Goal: Task Accomplishment & Management: Complete application form

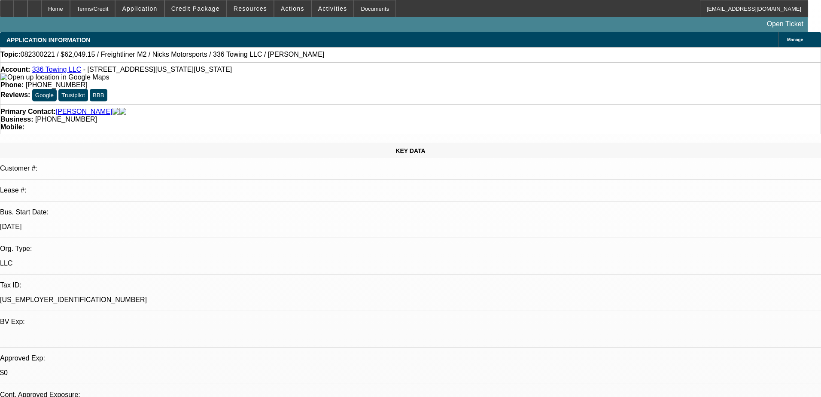
select select "0"
select select "3"
select select "0"
select select "6"
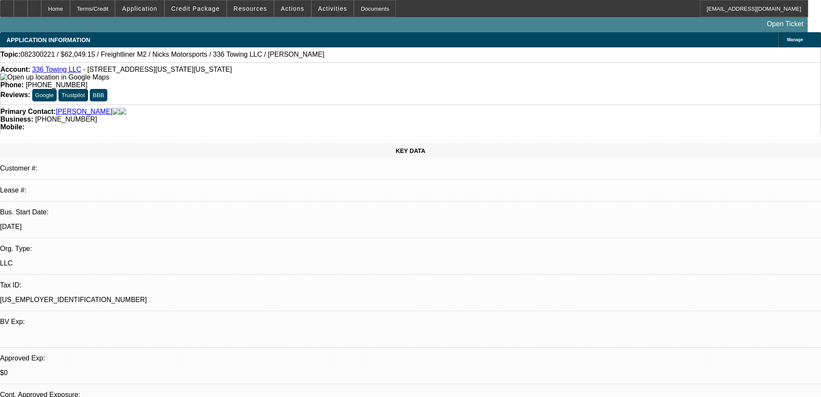
select select "0"
select select "6"
select select "0.15"
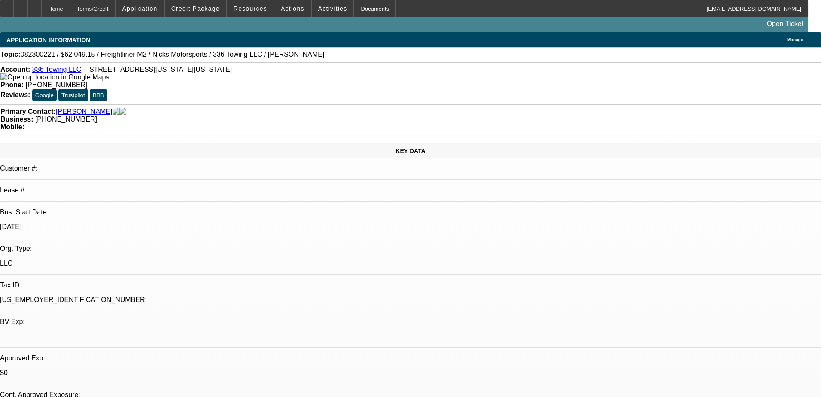
select select "2"
select select "0"
select select "6"
select select "0.15"
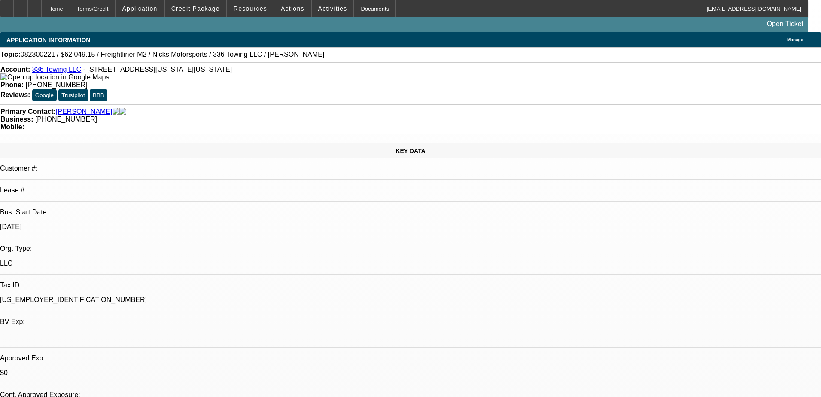
select select "2"
select select "0"
select select "6"
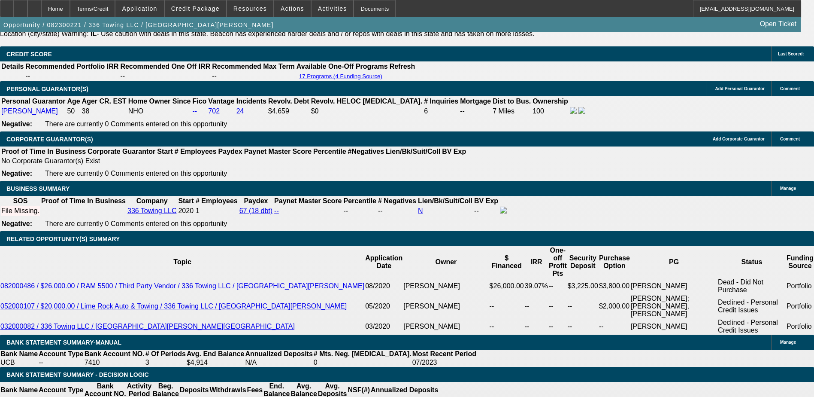
scroll to position [1287, 0]
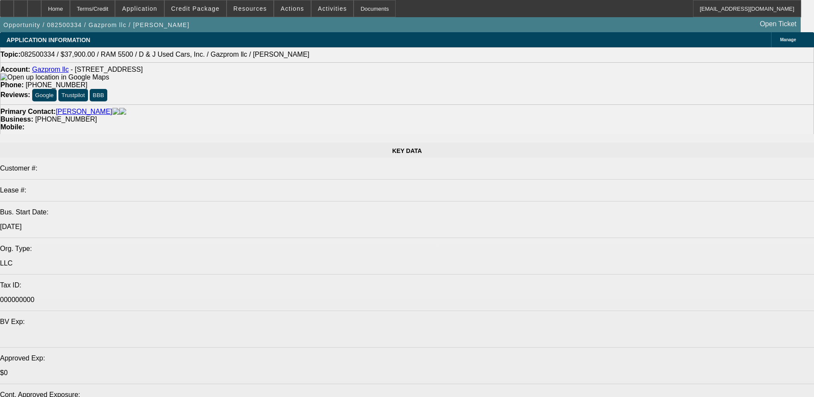
select select "0"
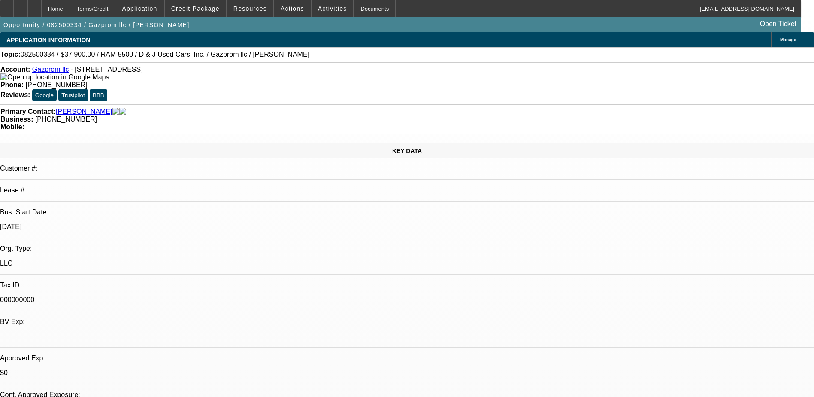
select select "0"
select select "0.1"
select select "0"
select select "0.1"
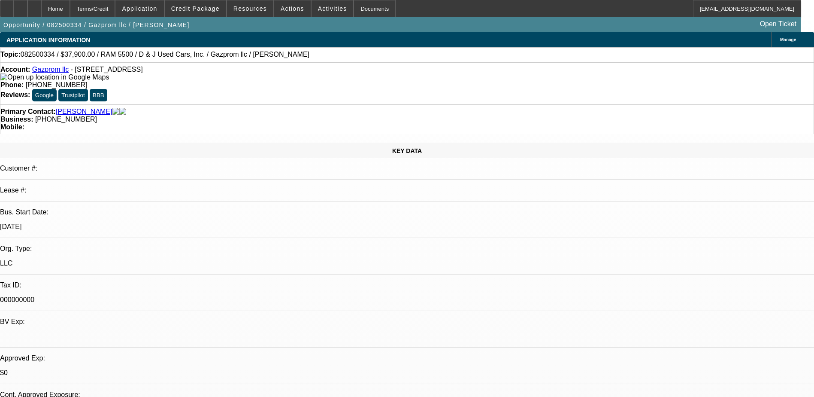
select select "0"
select select "0.1"
select select "1"
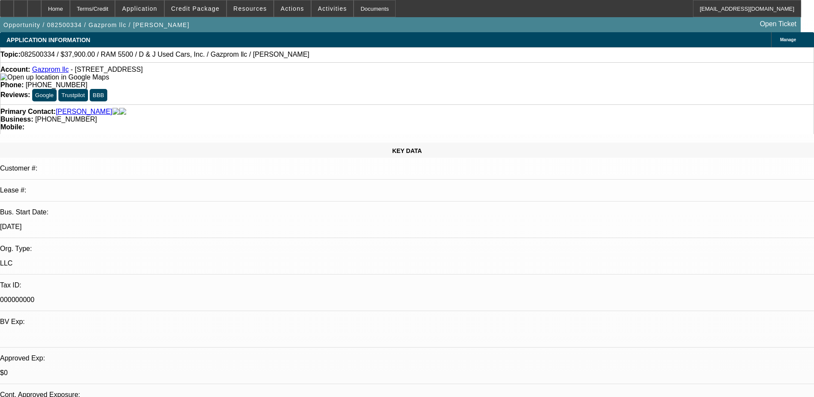
select select "4"
select select "1"
select select "4"
select select "1"
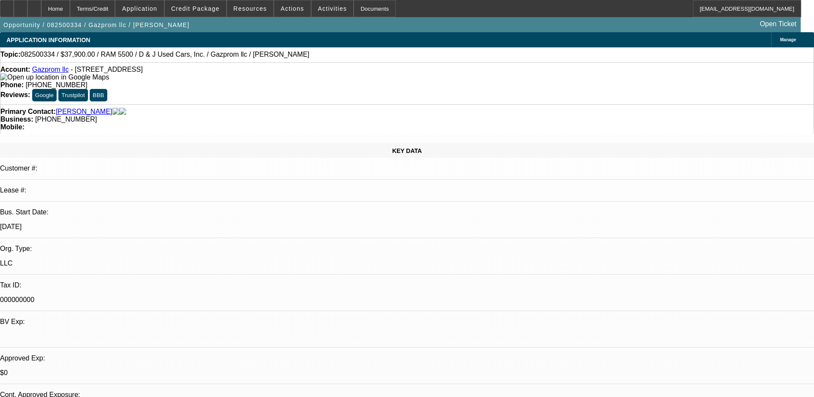
select select "1"
select select "4"
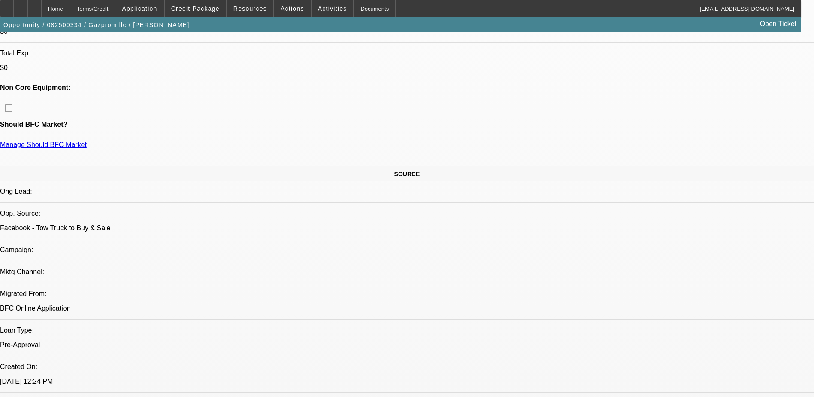
scroll to position [429, 0]
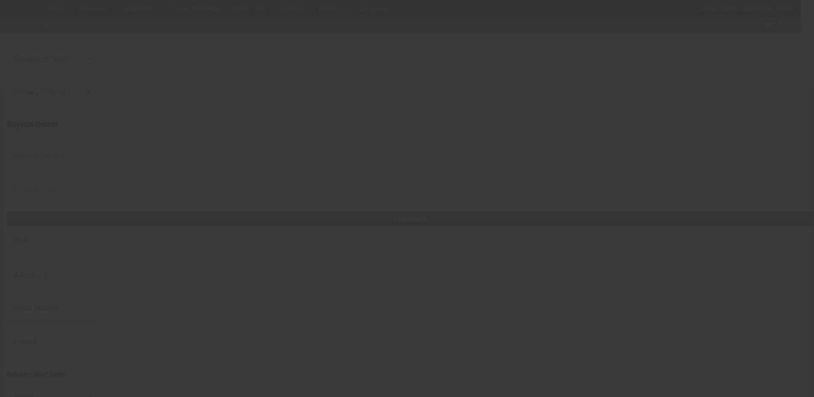
type input "Gazprom llc"
type input "[STREET_ADDRESS]"
type input "33020"
type input "Hollywood"
type input "[PHONE_NUMBER]"
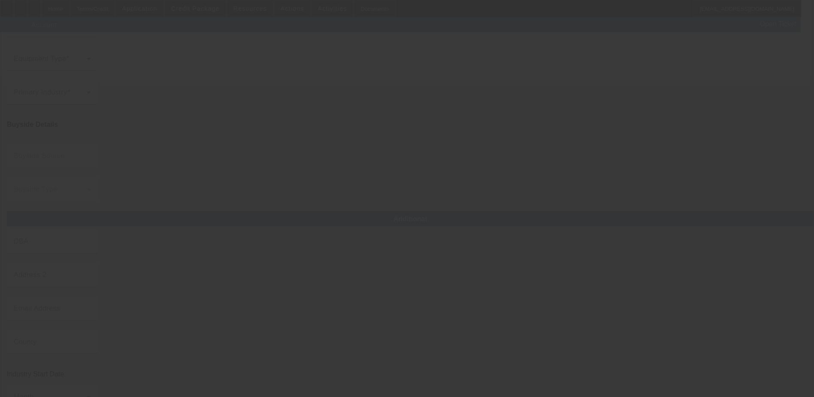
type input "[EMAIL_ADDRESS][DOMAIN_NAME]"
type input "000000000"
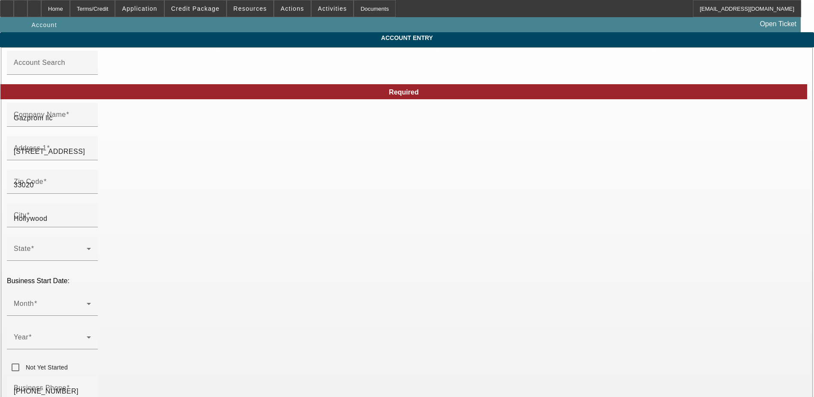
type input "[DATE]"
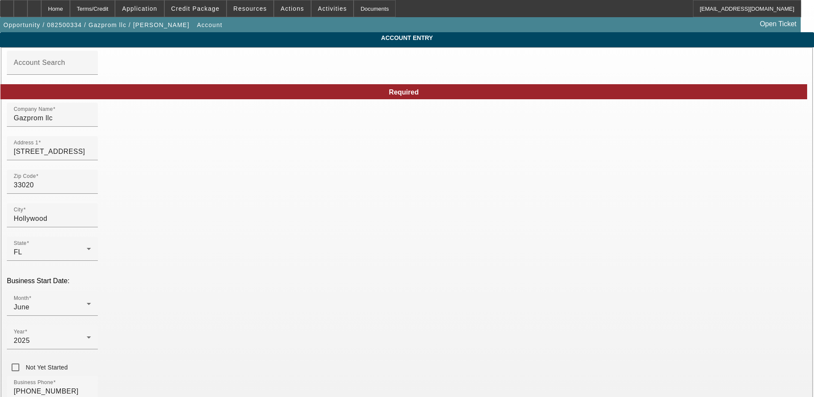
drag, startPoint x: 550, startPoint y: 341, endPoint x: 522, endPoint y: 343, distance: 27.9
paste input "[US_EMPLOYER_IDENTIFICATION_NUMBER]"
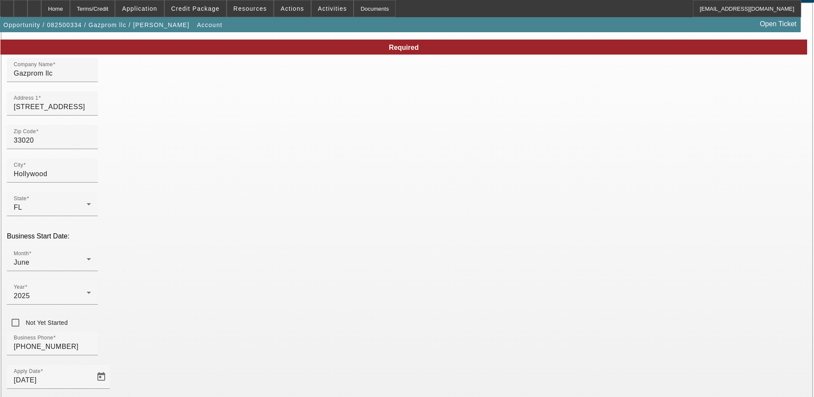
scroll to position [109, 0]
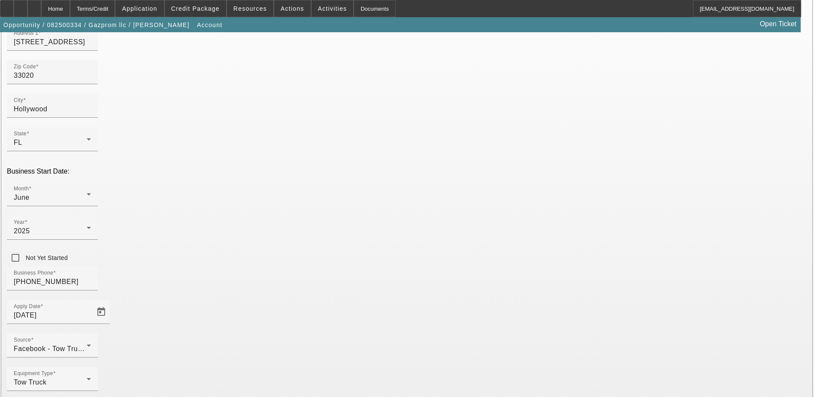
type input "[US_EMPLOYER_IDENTIFICATION_NUMBER]"
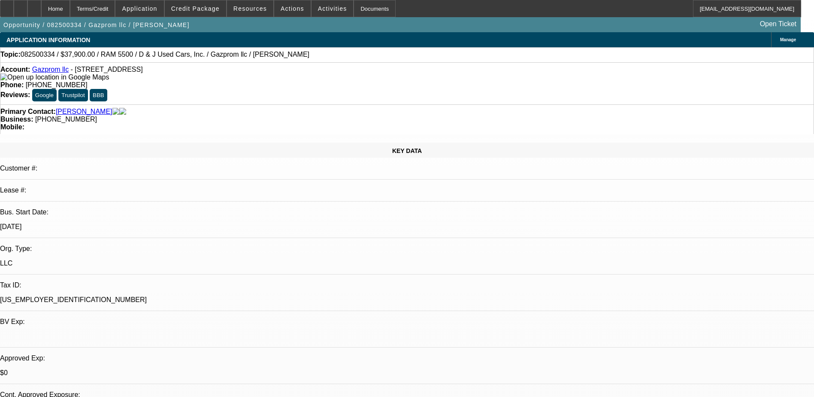
select select "0"
select select "0.1"
select select "4"
select select "0"
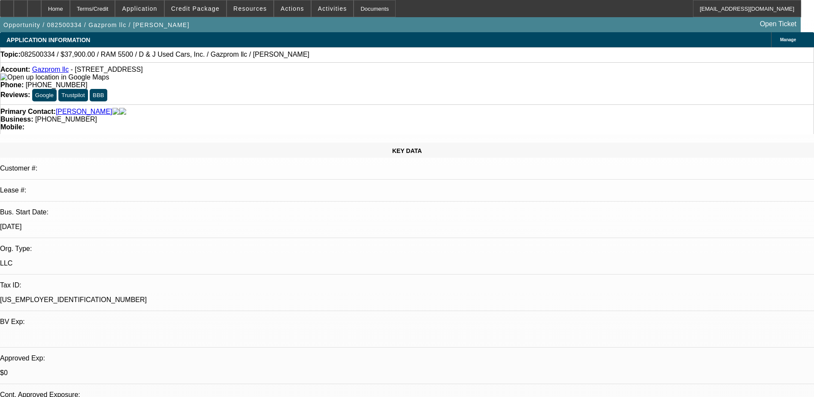
select select "0"
select select "0.1"
select select "4"
select select "0"
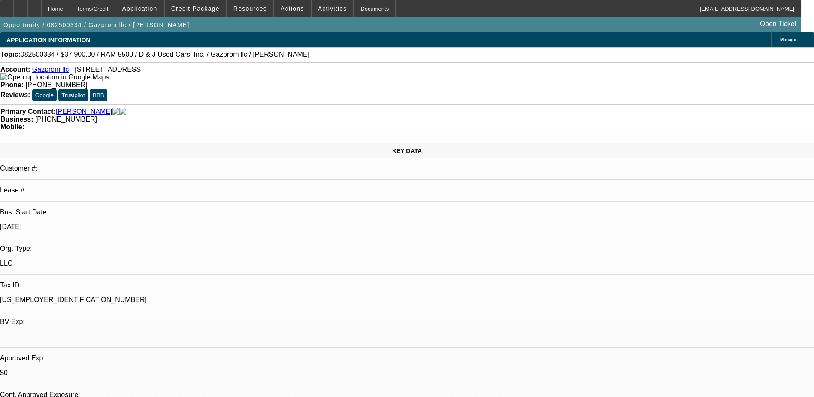
select select "0.1"
select select "4"
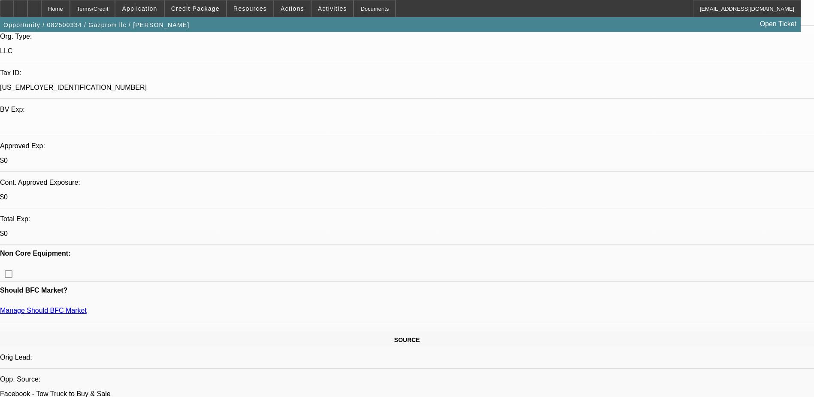
scroll to position [215, 0]
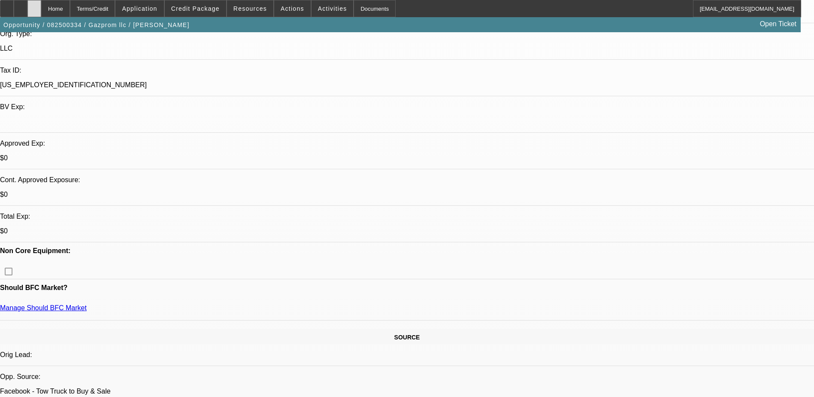
click at [34, 6] on icon at bounding box center [34, 6] width 0 height 0
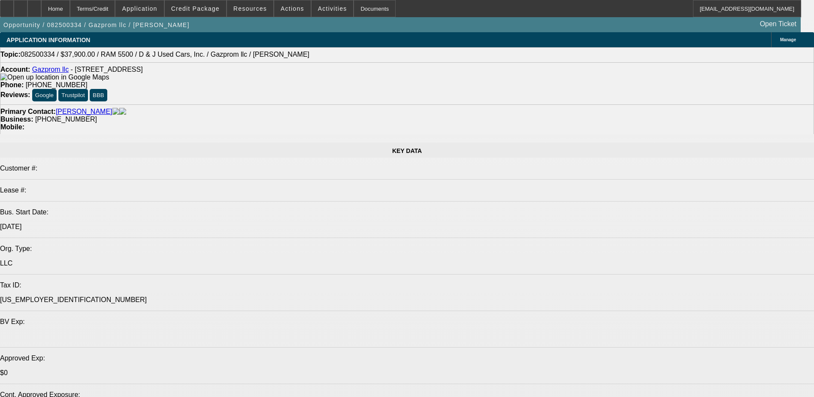
select select "0"
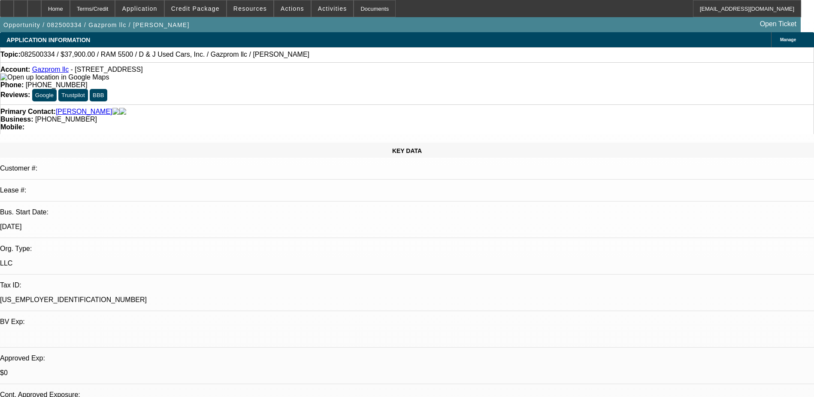
select select "0"
select select "0.1"
select select "0"
select select "0.1"
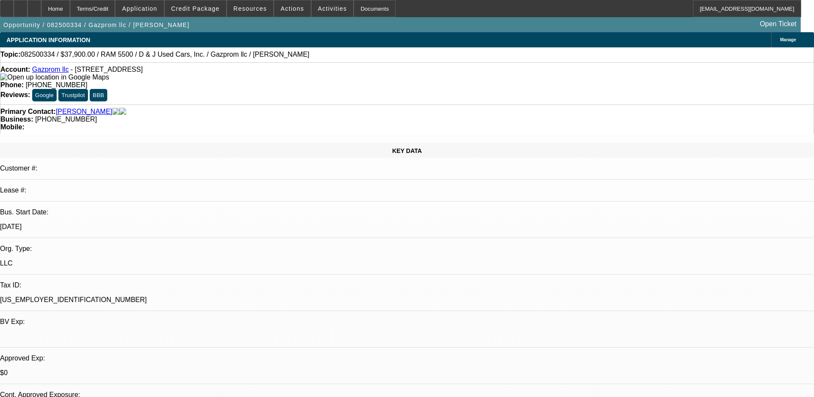
select select "0"
select select "0.1"
select select "1"
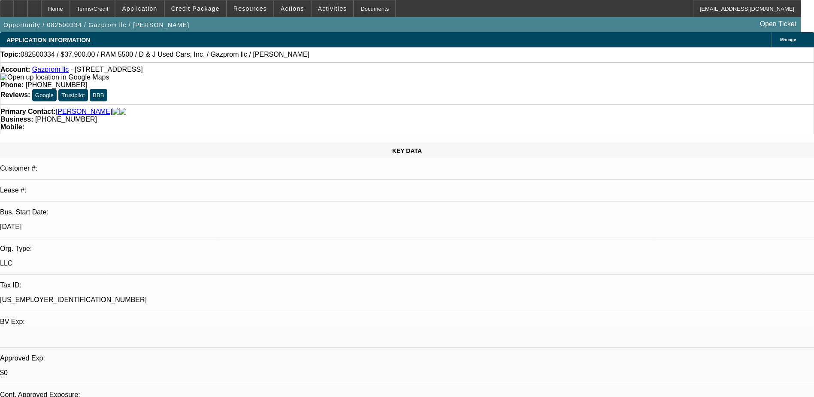
select select "4"
select select "1"
select select "4"
select select "1"
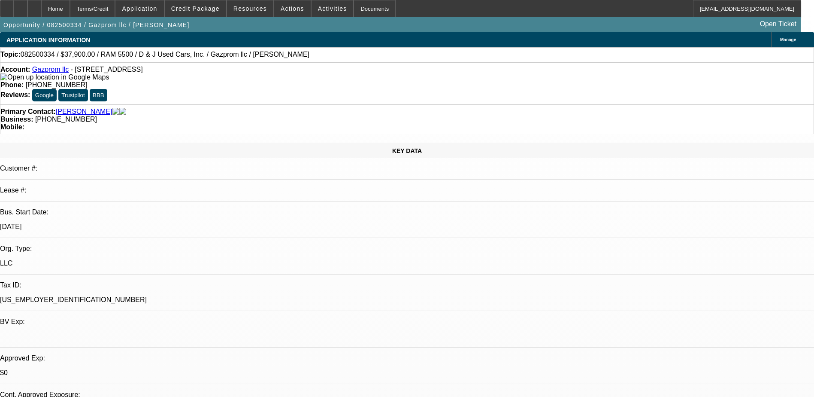
select select "1"
select select "4"
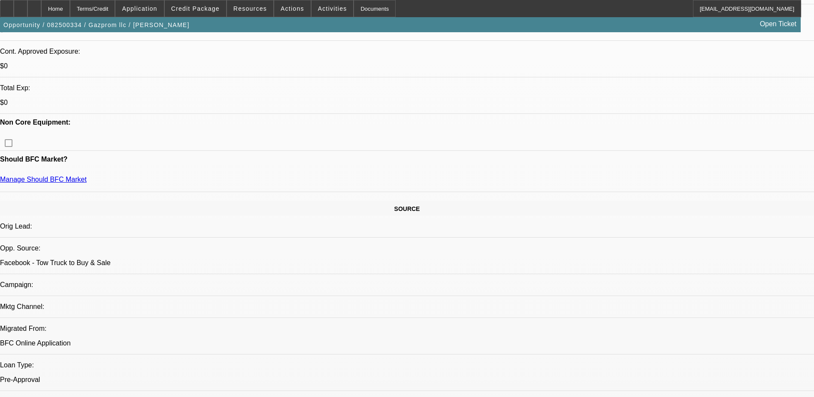
scroll to position [343, 0]
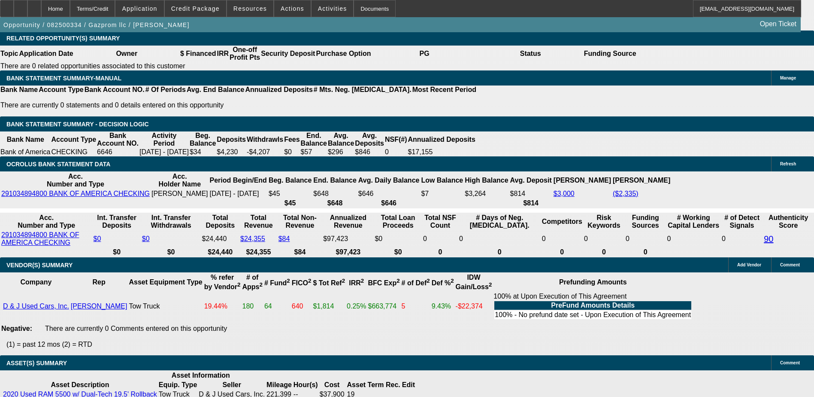
scroll to position [1459, 0]
